Goal: Task Accomplishment & Management: Use online tool/utility

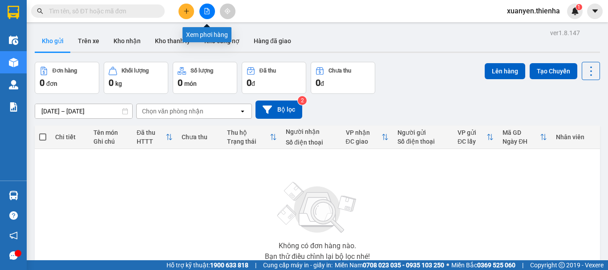
click at [208, 9] on icon "file-add" at bounding box center [207, 11] width 6 height 6
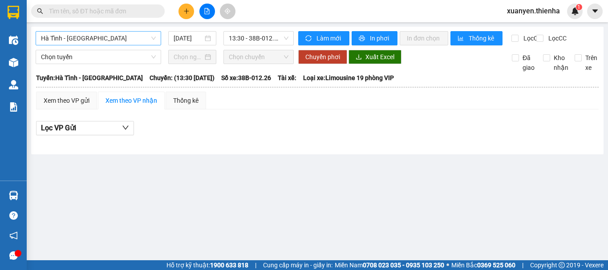
click at [106, 40] on span "Hà Tĩnh - [GEOGRAPHIC_DATA]" at bounding box center [98, 38] width 115 height 13
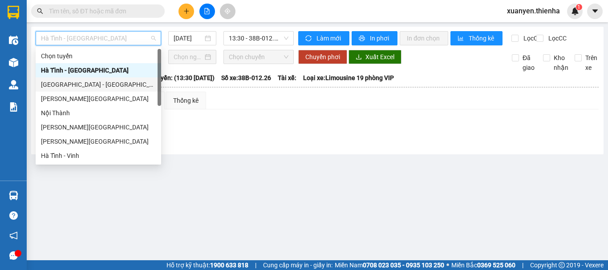
click at [90, 80] on div "[GEOGRAPHIC_DATA] - [GEOGRAPHIC_DATA]" at bounding box center [98, 85] width 115 height 10
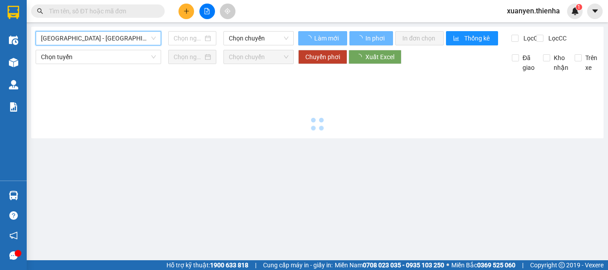
type input "[DATE]"
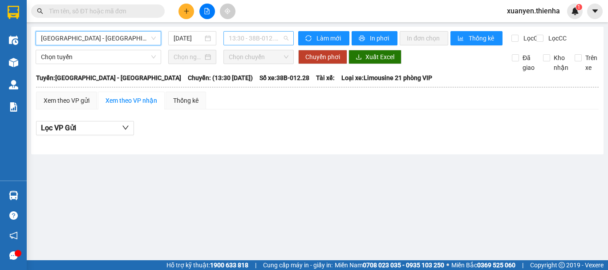
click at [243, 39] on span "13:30 - 38B-012.28" at bounding box center [259, 38] width 60 height 13
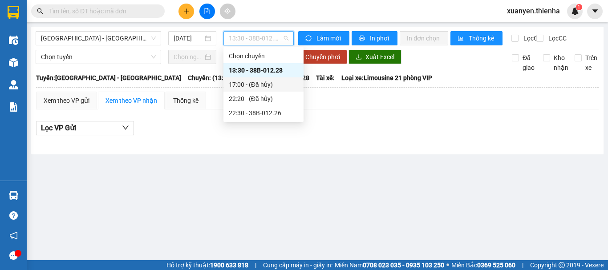
click at [241, 89] on div "17:00 - (Đã hủy)" at bounding box center [263, 85] width 69 height 10
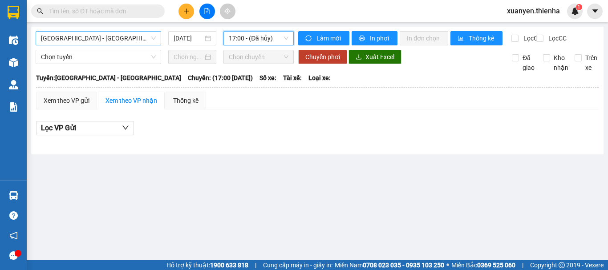
click at [103, 39] on span "[GEOGRAPHIC_DATA] - [GEOGRAPHIC_DATA]" at bounding box center [98, 38] width 115 height 13
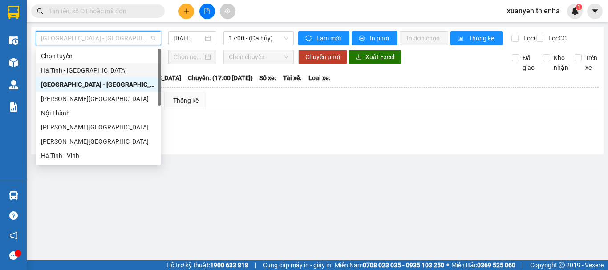
click at [94, 72] on div "Hà Tĩnh - [GEOGRAPHIC_DATA]" at bounding box center [98, 70] width 115 height 10
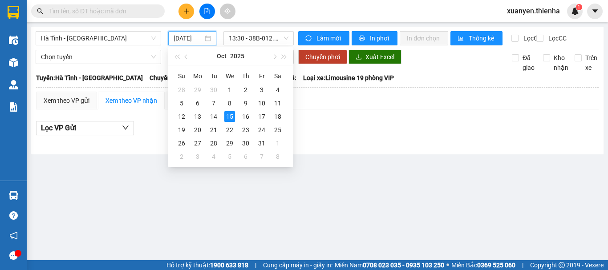
click at [186, 37] on input "[DATE]" at bounding box center [187, 38] width 29 height 10
click at [210, 115] on div "14" at bounding box center [213, 116] width 11 height 11
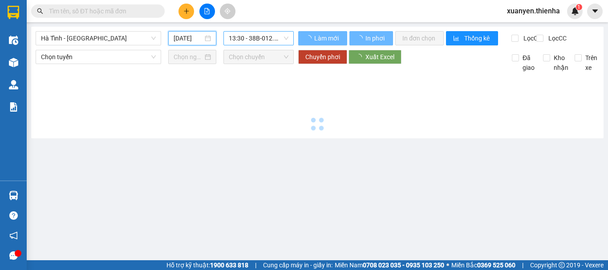
type input "[DATE]"
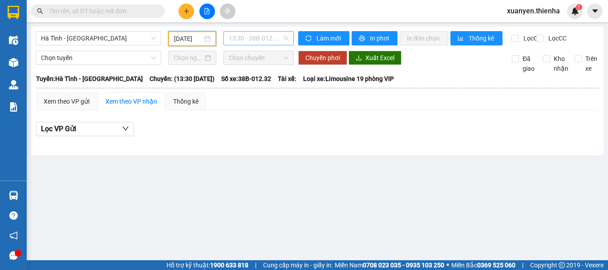
click at [263, 40] on span "13:30 - 38B-012.32" at bounding box center [259, 38] width 60 height 13
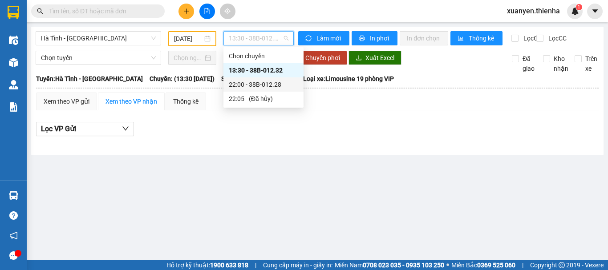
click at [256, 84] on div "22:00 - 38B-012.28" at bounding box center [263, 85] width 69 height 10
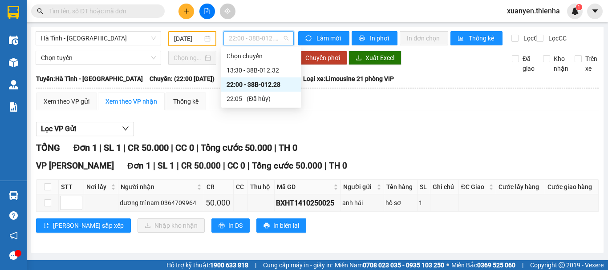
click at [275, 38] on span "22:00 - 38B-012.28" at bounding box center [259, 38] width 60 height 13
